Goal: Task Accomplishment & Management: Complete application form

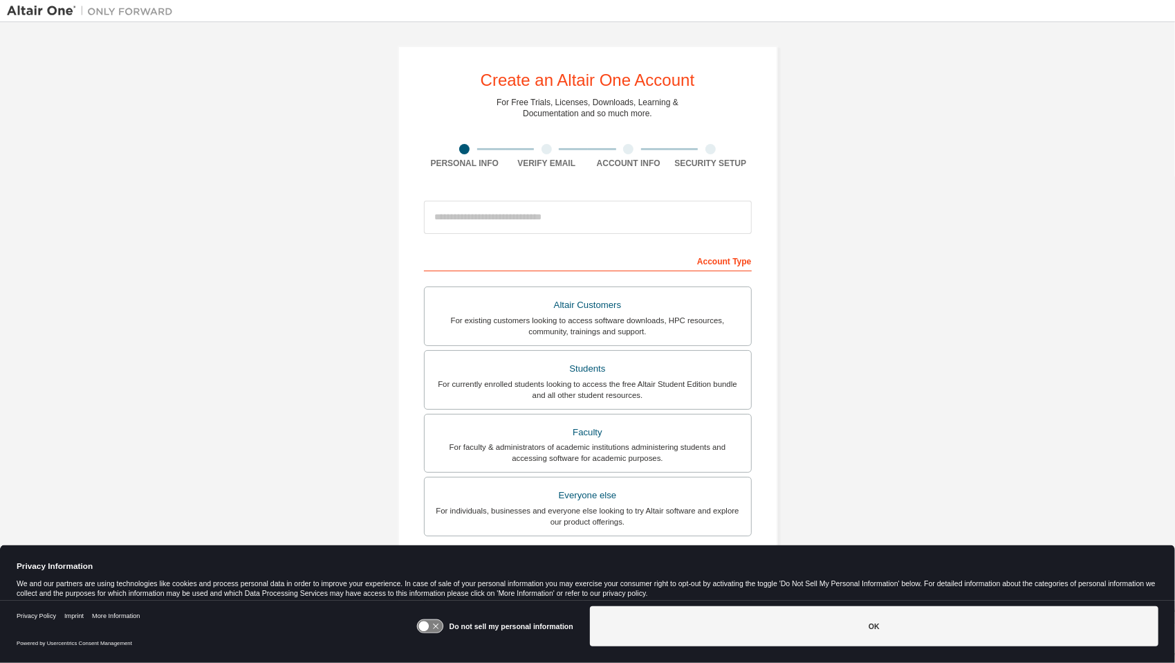
click at [425, 621] on icon at bounding box center [423, 626] width 10 height 10
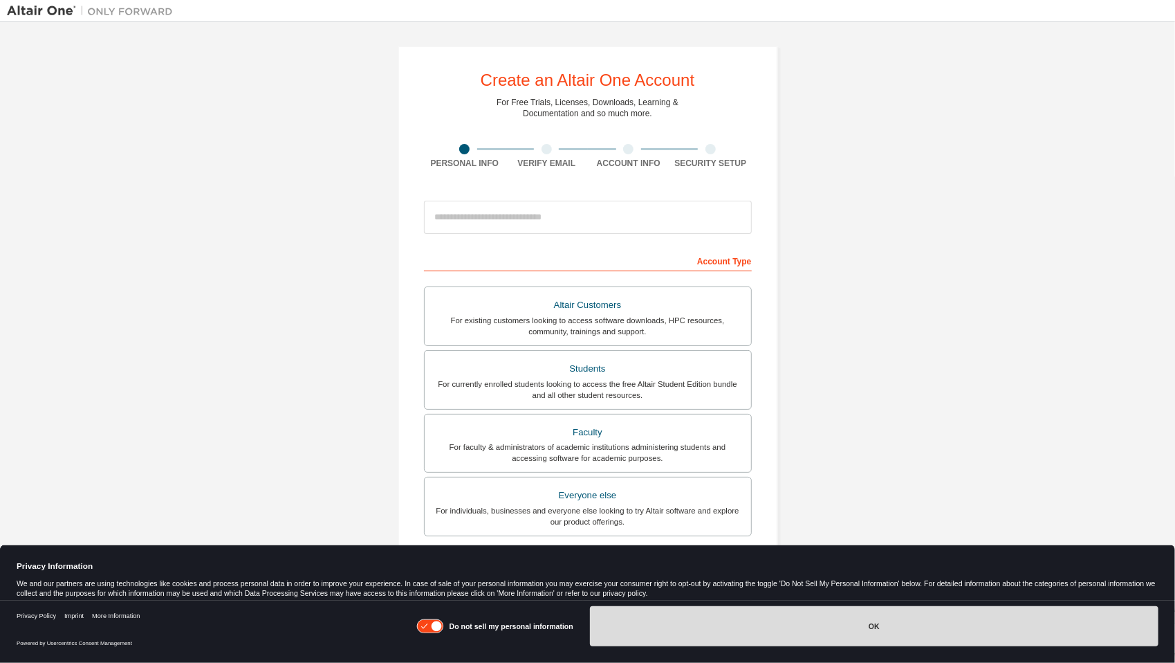
click at [730, 623] on button "OK" at bounding box center [874, 626] width 569 height 40
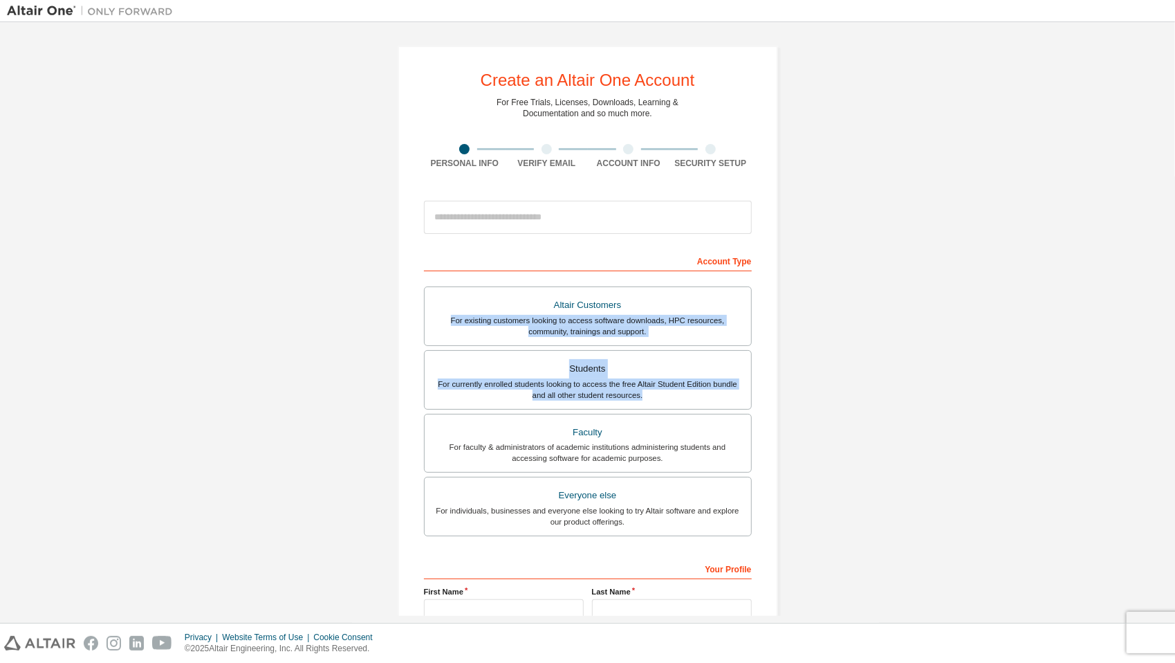
drag, startPoint x: 1175, startPoint y: 293, endPoint x: 1168, endPoint y: 415, distance: 122.6
click at [1168, 415] on div "Create an Altair One Account For Free Trials, Licenses, Downloads, Learning & D…" at bounding box center [587, 322] width 1175 height 600
drag, startPoint x: 1168, startPoint y: 415, endPoint x: 935, endPoint y: 387, distance: 234.7
click at [935, 387] on div "Create an Altair One Account For Free Trials, Licenses, Downloads, Learning & D…" at bounding box center [587, 395] width 1161 height 733
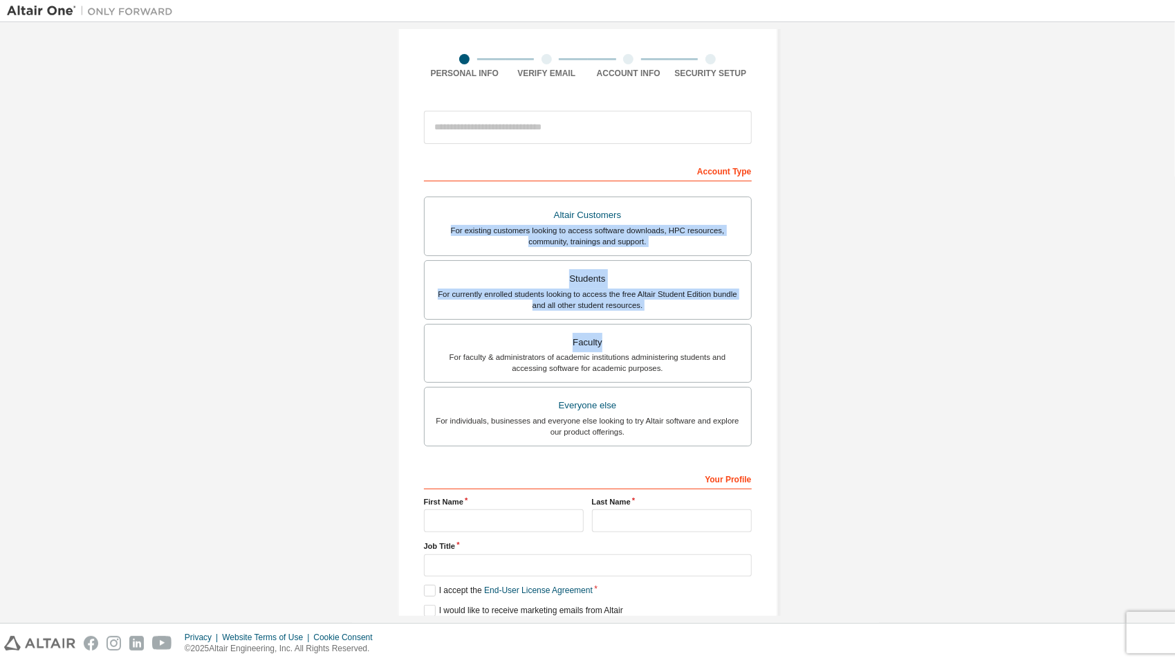
scroll to position [142, 0]
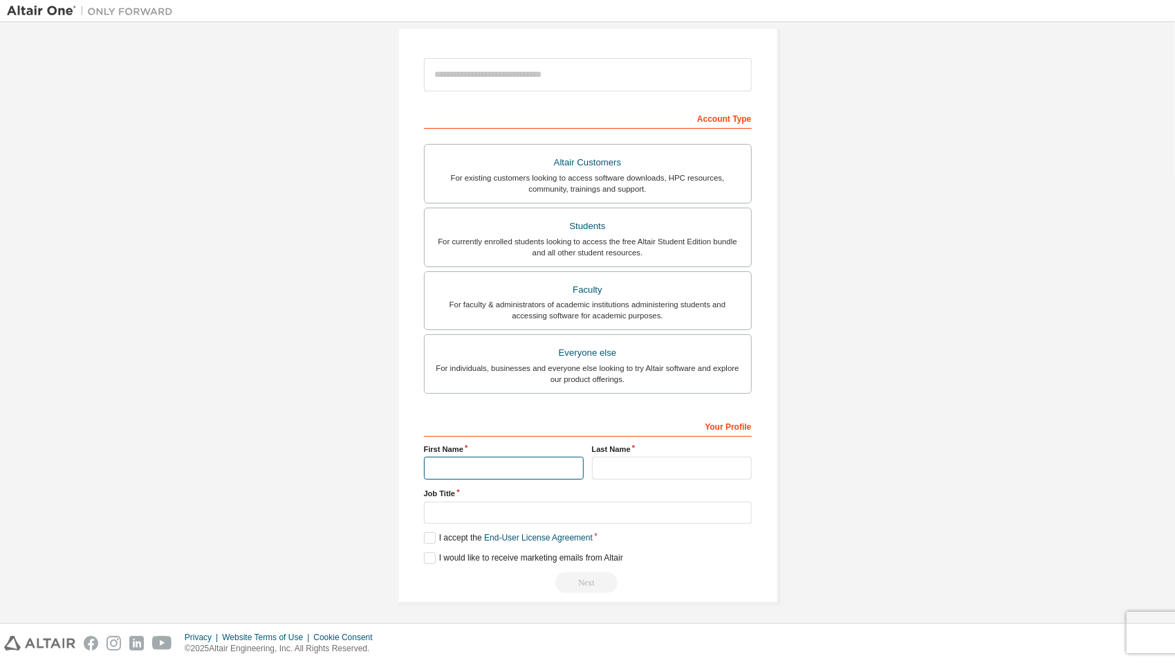
click at [436, 467] on input "text" at bounding box center [504, 468] width 160 height 23
click at [595, 222] on div "Students" at bounding box center [588, 226] width 310 height 19
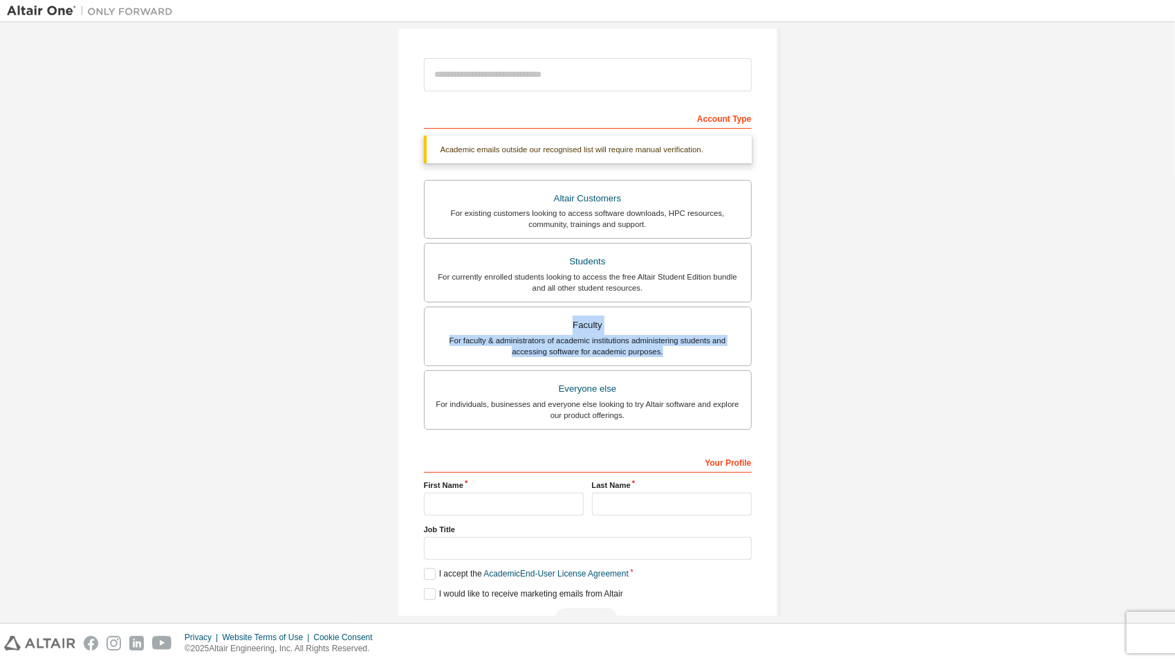
drag, startPoint x: 1175, startPoint y: 347, endPoint x: 1177, endPoint y: 293, distance: 53.3
click at [1175, 293] on html "Create an Altair One Account For Free Trials, Licenses, Downloads, Learning & D…" at bounding box center [587, 331] width 1175 height 663
drag, startPoint x: 1177, startPoint y: 293, endPoint x: 1125, endPoint y: 353, distance: 79.9
click at [1125, 353] on div "Create an Altair One Account For Free Trials, Licenses, Downloads, Learning & D…" at bounding box center [587, 271] width 1161 height 769
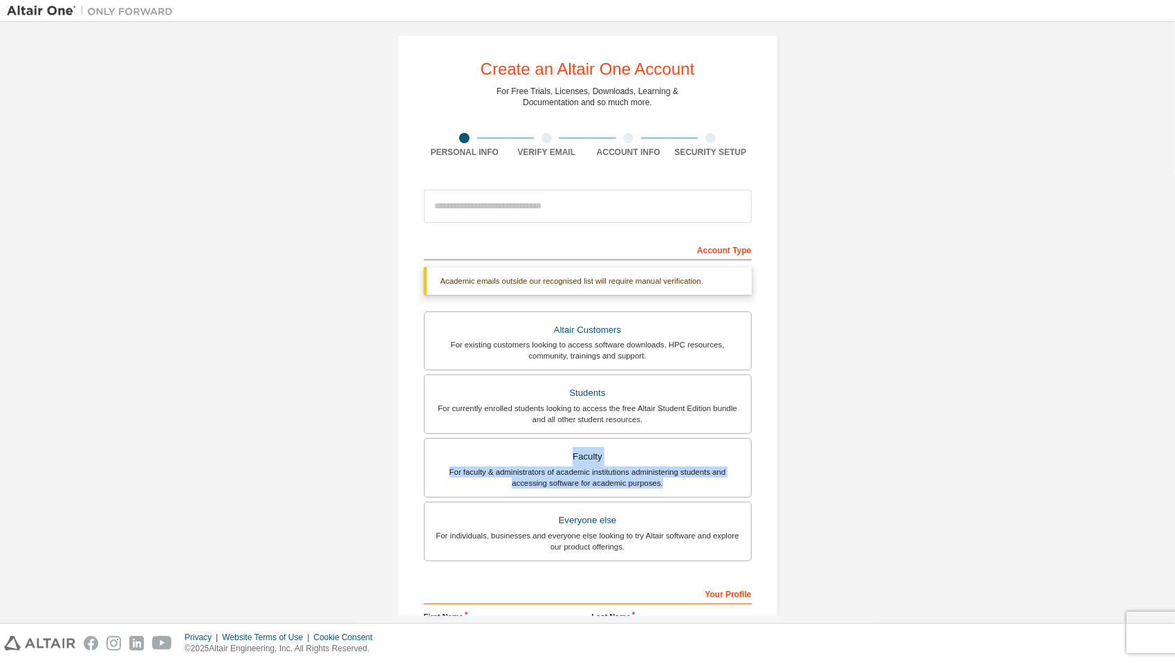
scroll to position [2, 0]
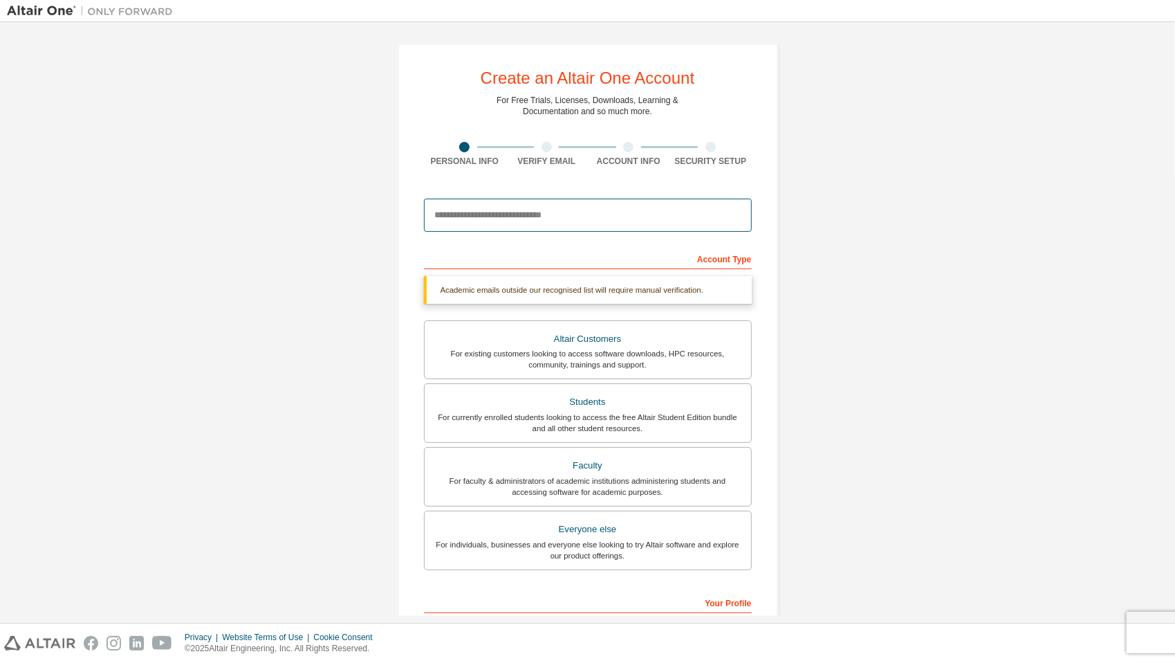
click at [699, 226] on input "email" at bounding box center [588, 215] width 328 height 33
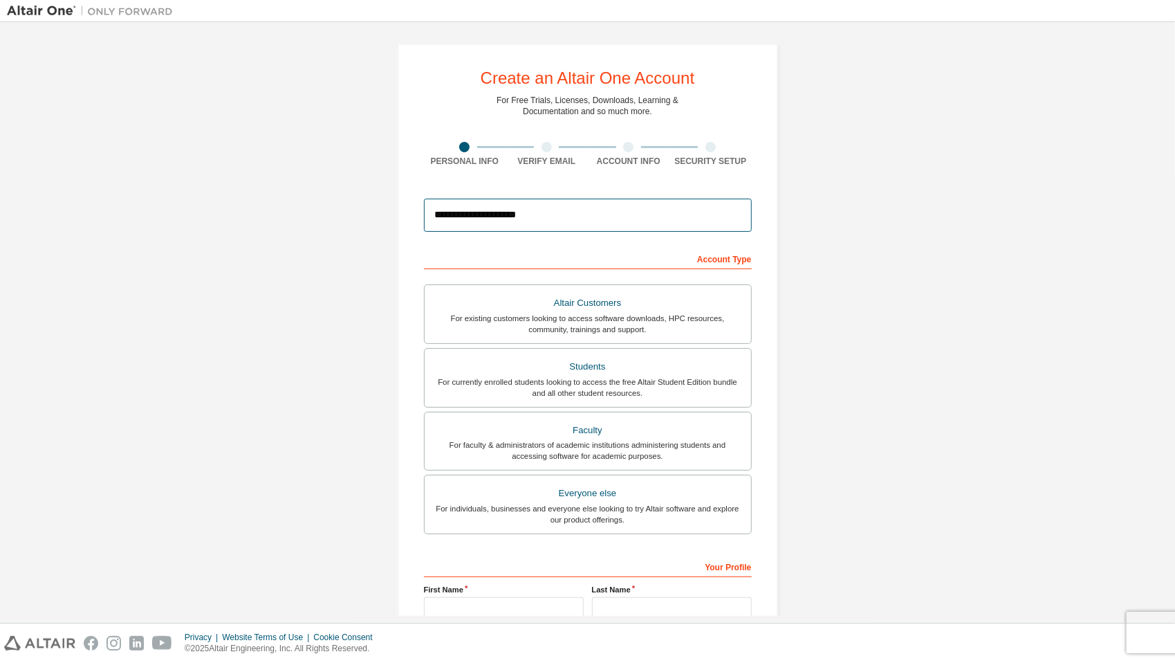
scroll to position [142, 0]
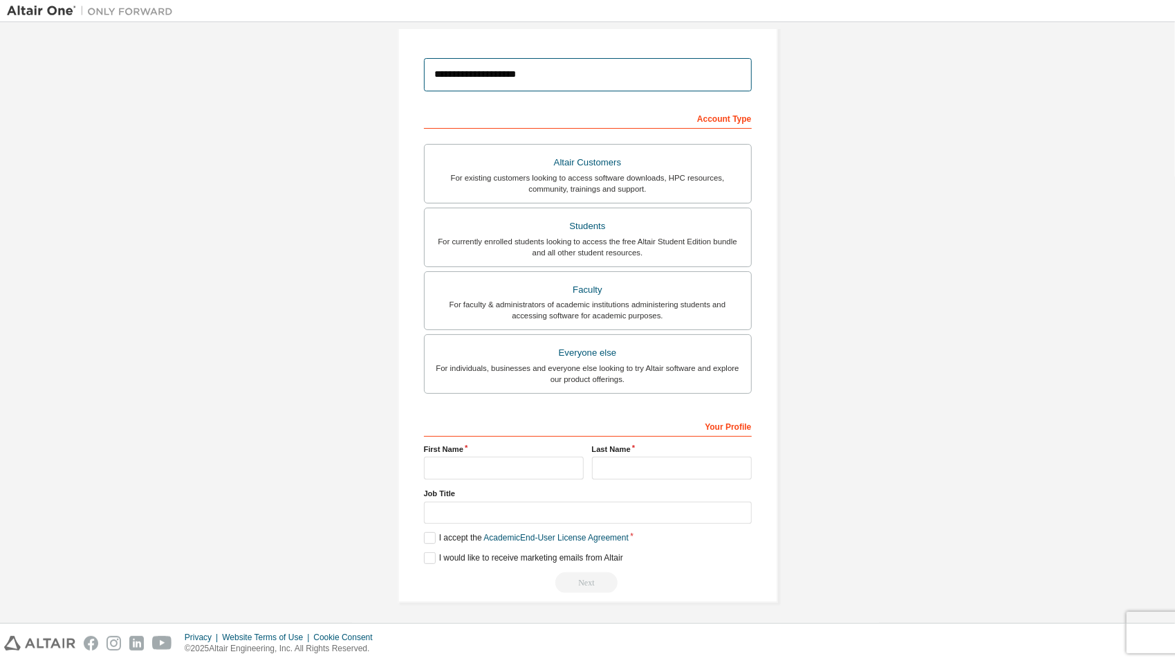
type input "**********"
click at [454, 459] on input "text" at bounding box center [504, 468] width 160 height 23
type input "*******"
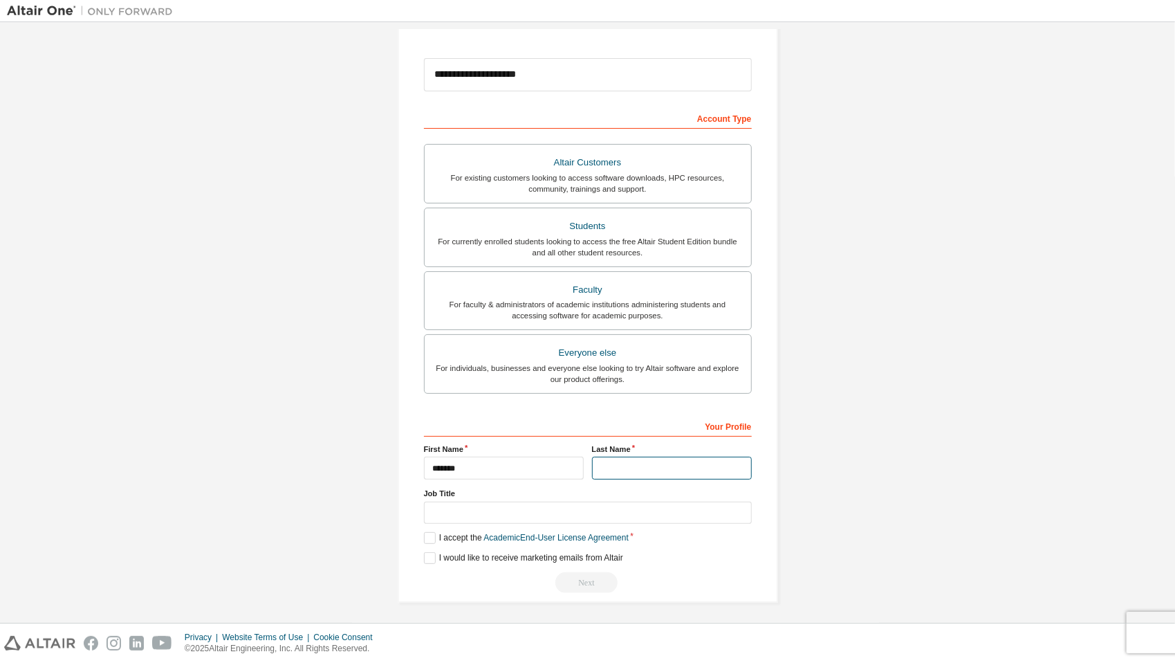
click at [636, 468] on input "text" at bounding box center [672, 468] width 160 height 23
type input "**********"
click at [615, 502] on input "text" at bounding box center [588, 513] width 328 height 23
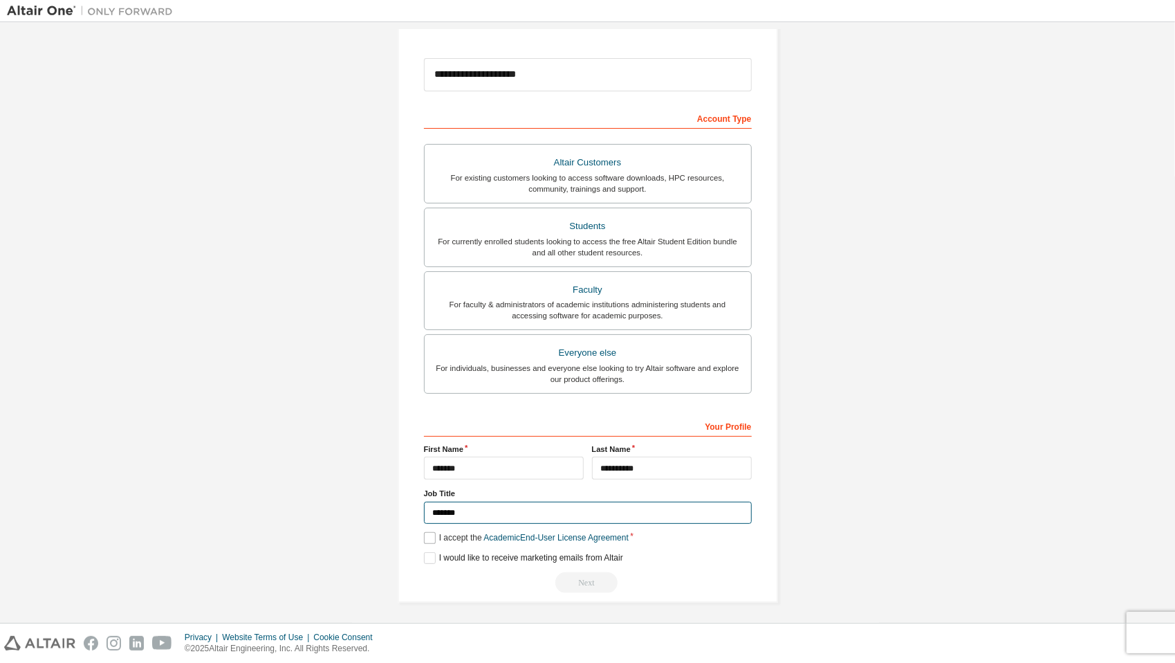
type input "*******"
click at [430, 533] on label "I accept the Academic End-User License Agreement" at bounding box center [526, 538] width 205 height 12
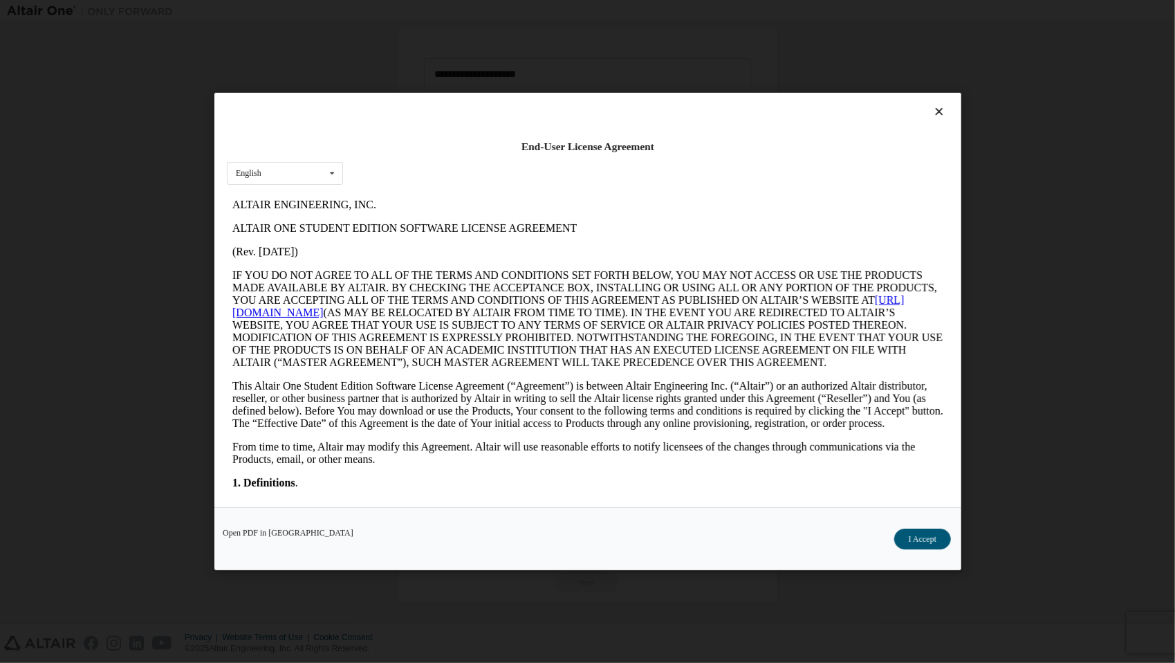
scroll to position [0, 0]
click at [905, 529] on button "I Accept" at bounding box center [922, 538] width 57 height 21
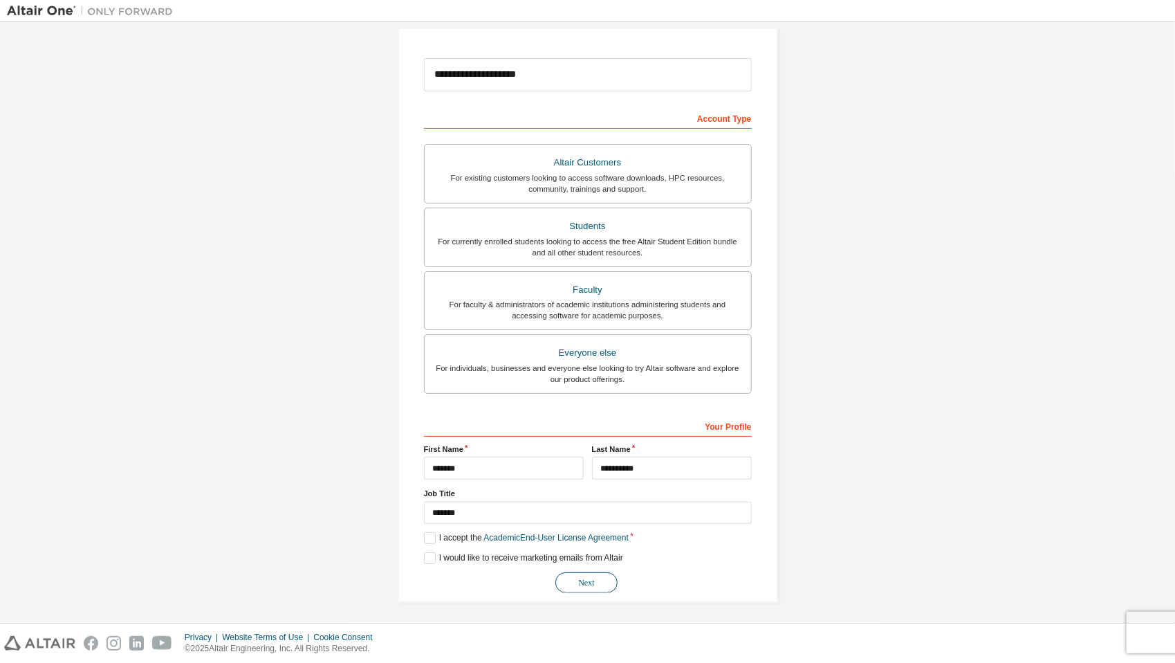
click at [573, 573] on button "Next" at bounding box center [586, 582] width 62 height 21
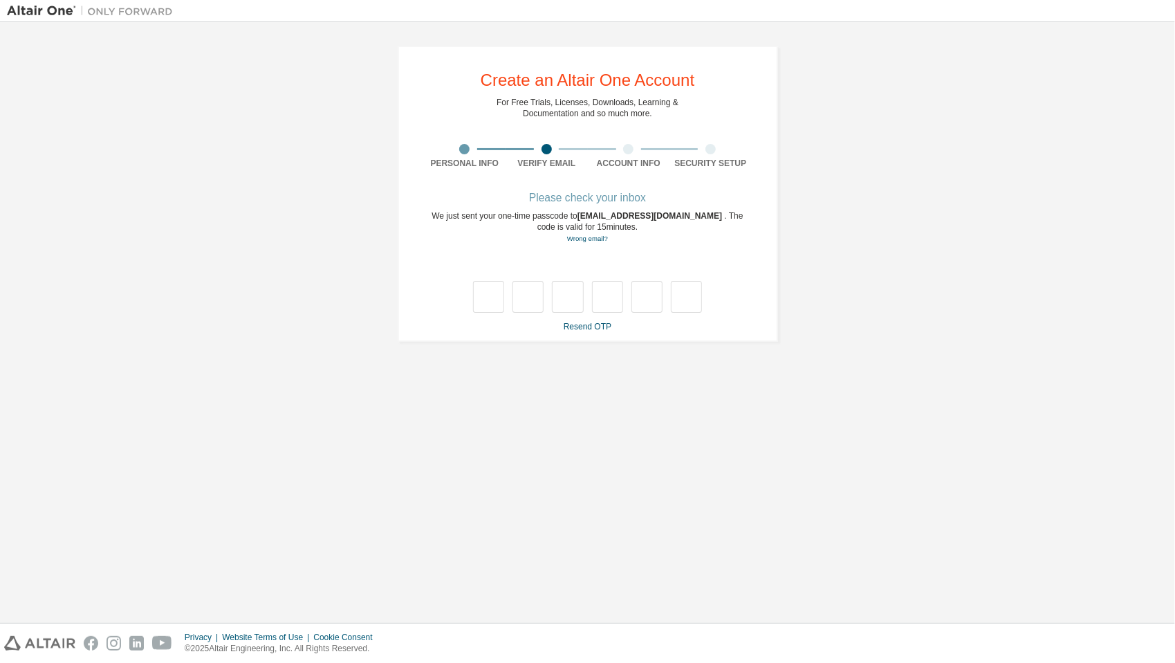
click at [1150, 385] on div "**********" at bounding box center [587, 322] width 1161 height 587
click at [504, 297] on input "text" at bounding box center [488, 297] width 31 height 32
type input "*"
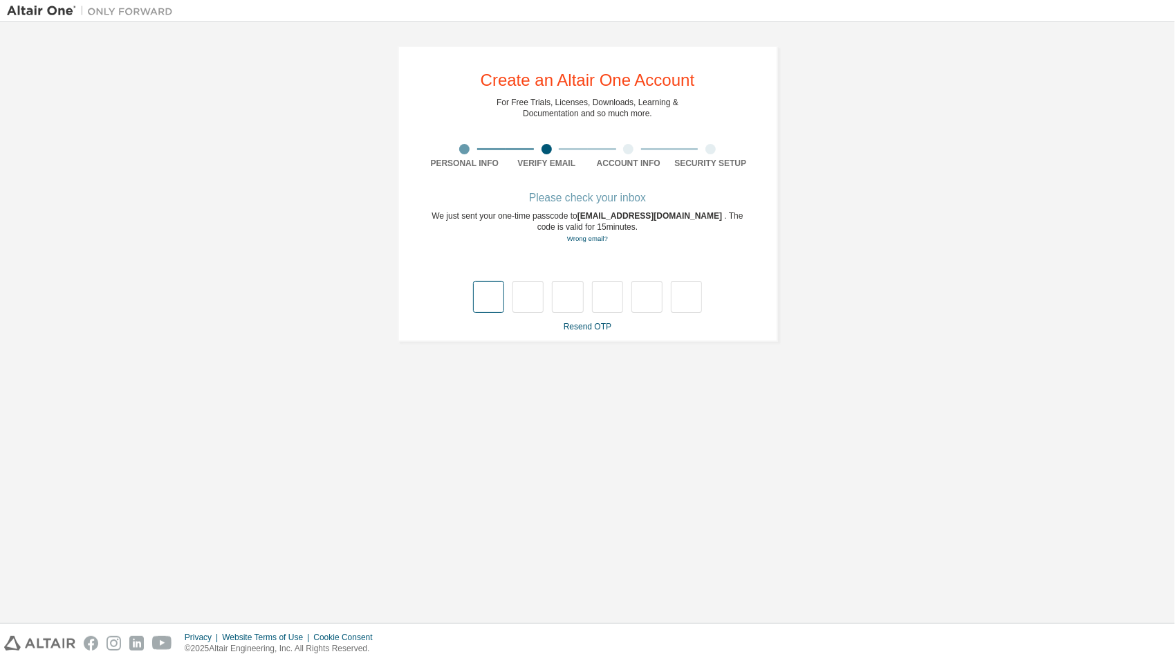
type input "*"
